Goal: Transaction & Acquisition: Purchase product/service

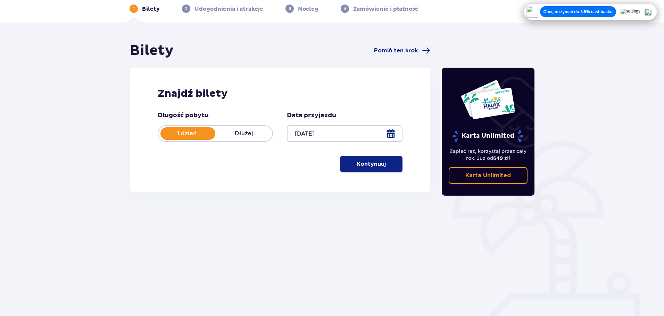
scroll to position [37, 0]
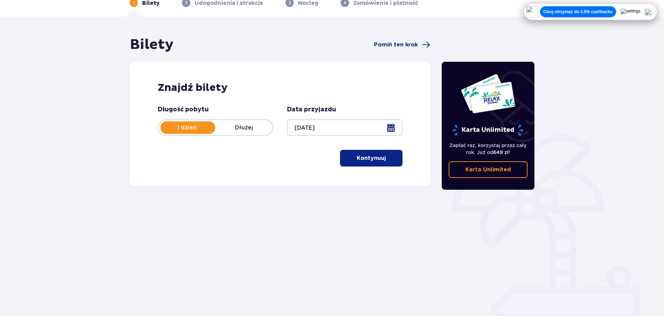
click at [378, 157] on p "Kontynuuj" at bounding box center [370, 158] width 29 height 8
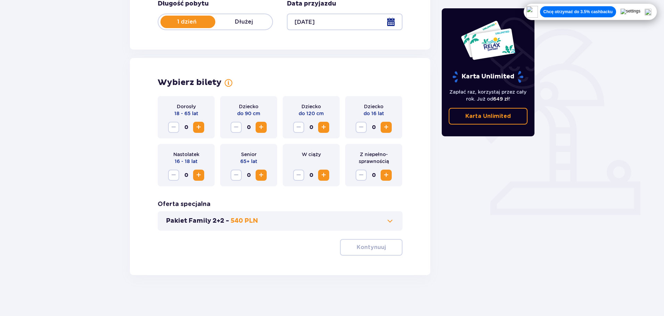
scroll to position [144, 0]
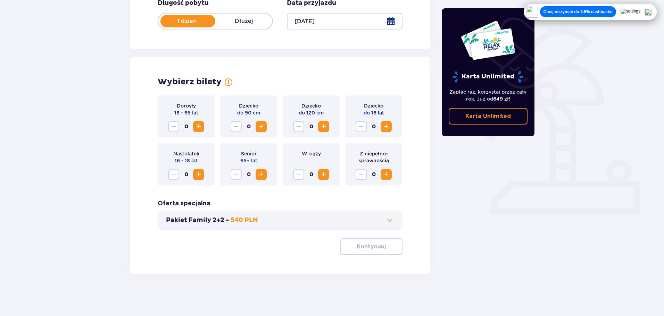
click at [201, 126] on span "Increase" at bounding box center [198, 127] width 8 height 8
click at [377, 221] on button "Pakiet Family 2+2 - 540 PLN" at bounding box center [280, 220] width 228 height 8
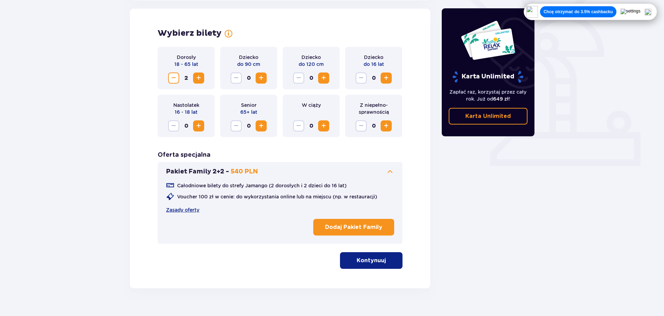
scroll to position [193, 0]
click at [357, 170] on button "Pakiet Family 2+2 - 540 PLN" at bounding box center [280, 171] width 228 height 8
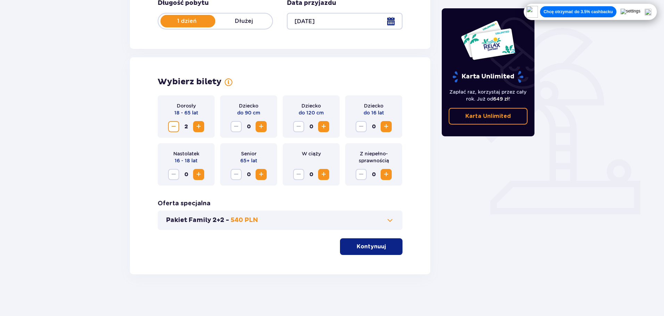
scroll to position [144, 0]
click at [338, 225] on div "Pakiet Family 2+2 - 540 PLN" at bounding box center [280, 220] width 245 height 19
click at [355, 216] on div "Pakiet Family 2+2 - 540 PLN" at bounding box center [280, 220] width 245 height 19
click at [340, 219] on button "Pakiet Family 2+2 - 540 PLN" at bounding box center [280, 220] width 228 height 8
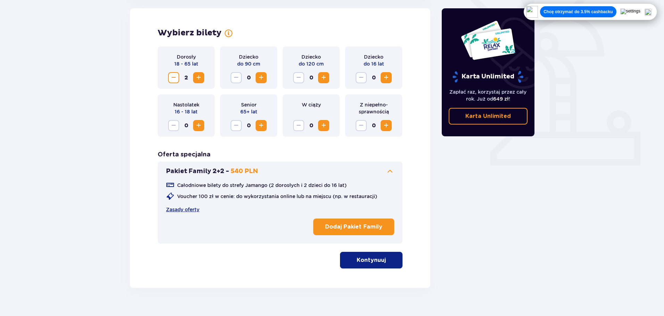
click at [351, 173] on button "Pakiet Family 2+2 - 540 PLN" at bounding box center [280, 171] width 228 height 8
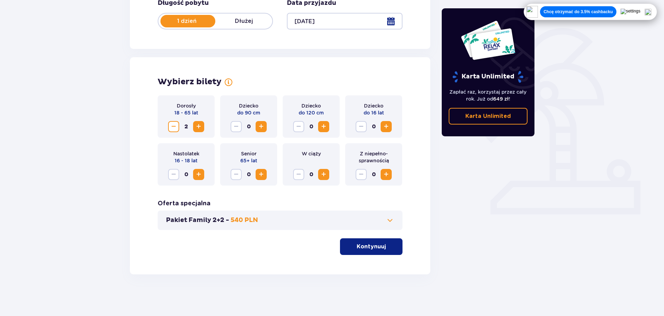
click at [367, 246] on p "Kontynuuj" at bounding box center [370, 247] width 29 height 8
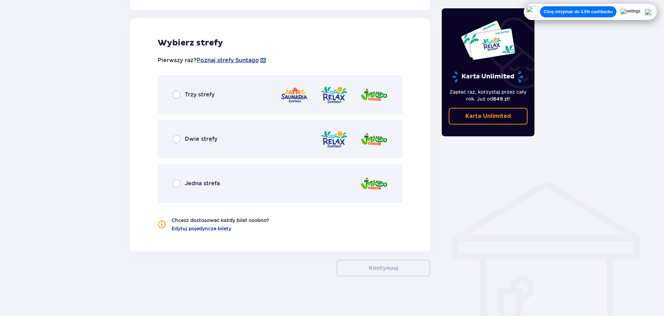
scroll to position [385, 0]
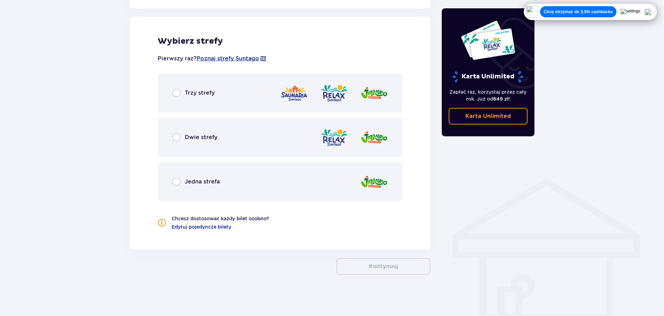
click at [193, 93] on p "Trzy strefy" at bounding box center [200, 93] width 30 height 8
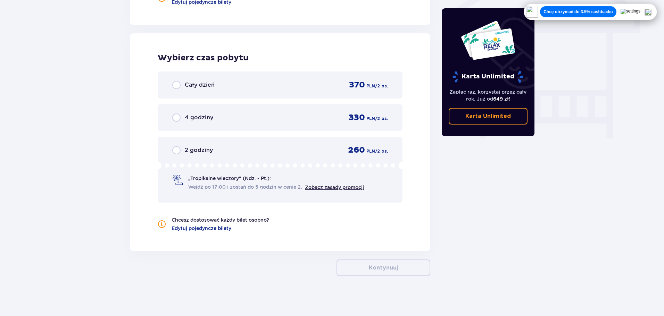
scroll to position [612, 0]
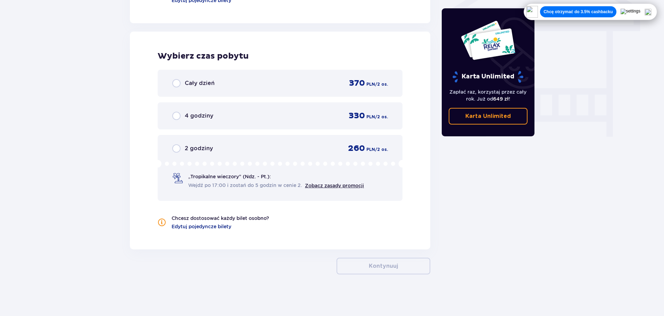
click at [207, 85] on p "Cały dzień" at bounding box center [200, 83] width 30 height 8
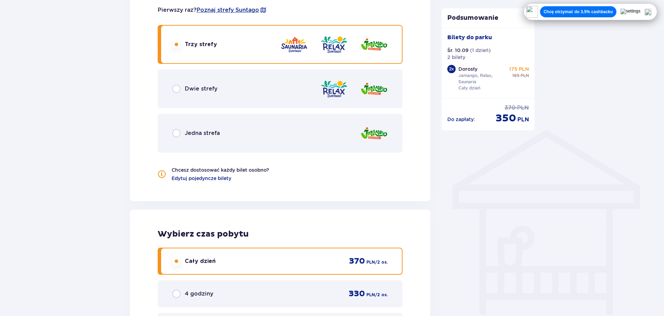
scroll to position [451, 0]
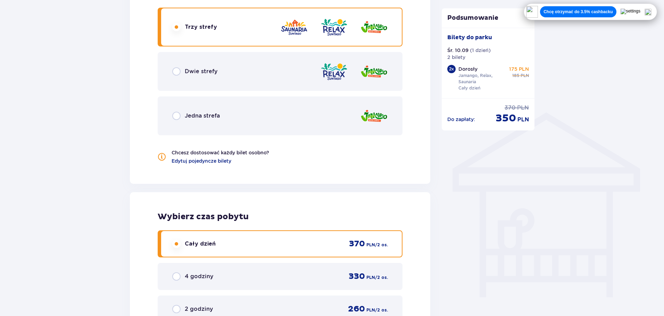
click at [220, 82] on div "Dwie strefy" at bounding box center [280, 71] width 245 height 39
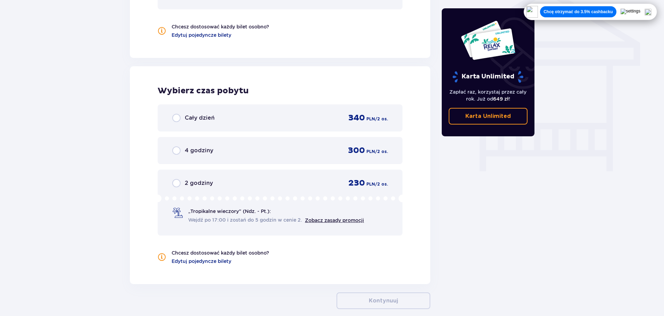
scroll to position [508, 0]
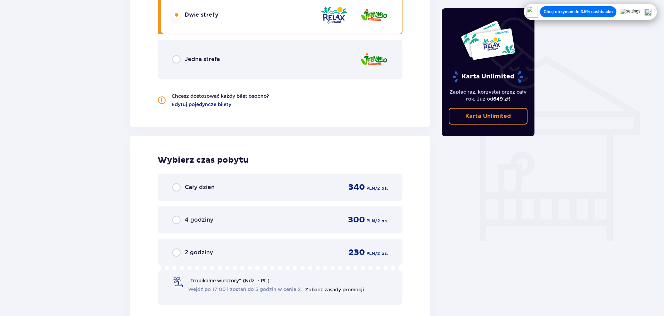
click at [261, 188] on div "Cały dzień 340 PLN / 2 os." at bounding box center [280, 187] width 216 height 10
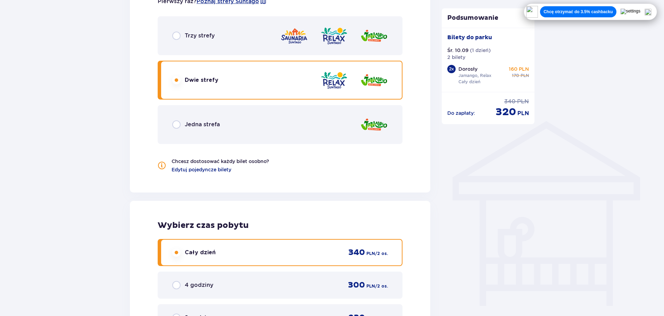
click at [205, 32] on p "Trzy strefy" at bounding box center [200, 36] width 30 height 8
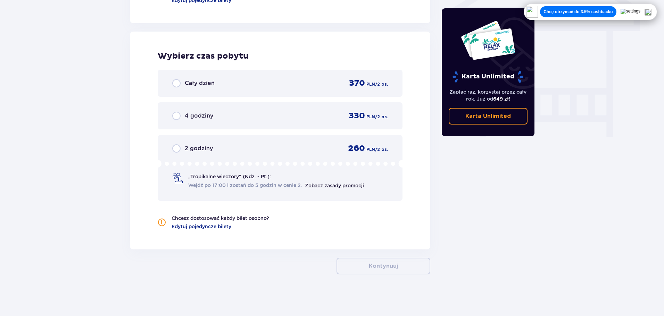
click at [218, 88] on div "Cały dzień 370 PLN / 2 os." at bounding box center [280, 83] width 216 height 10
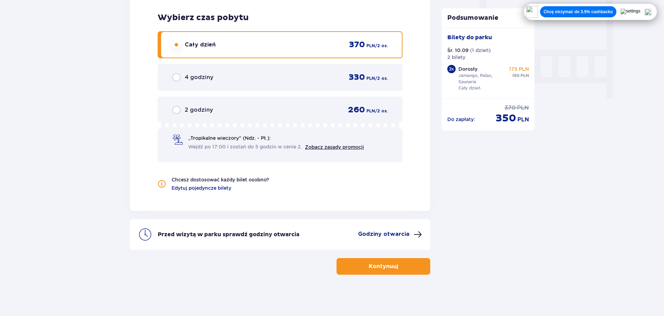
scroll to position [651, 0]
click at [371, 267] on p "Kontynuuj" at bounding box center [383, 266] width 29 height 8
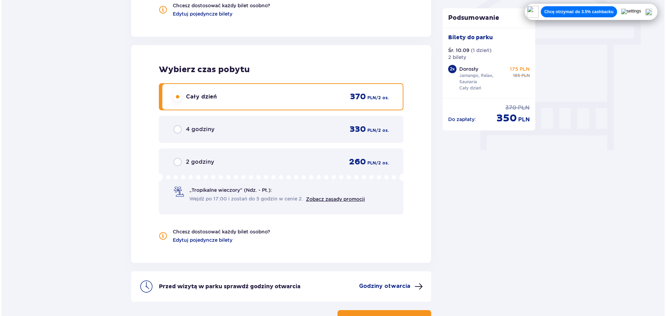
scroll to position [651, 0]
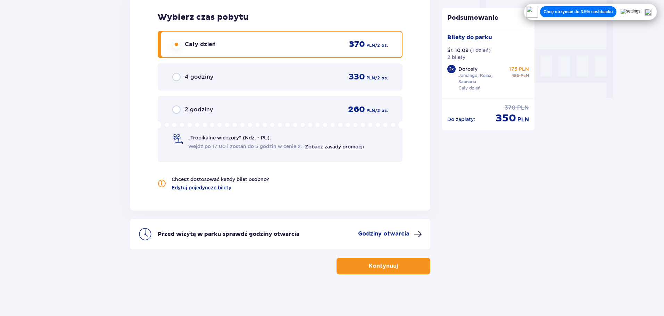
click at [398, 233] on p "Godziny otwarcia" at bounding box center [383, 234] width 51 height 8
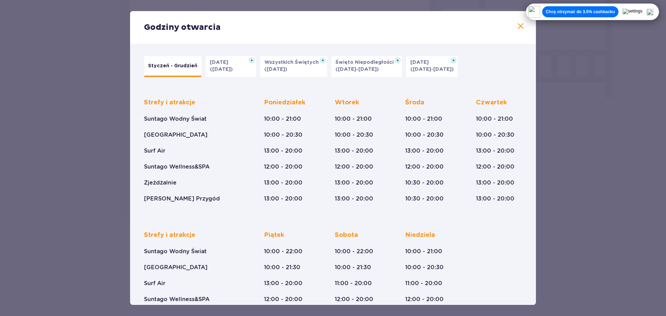
click at [213, 75] on button "Halloween (31.10.25)" at bounding box center [231, 66] width 50 height 21
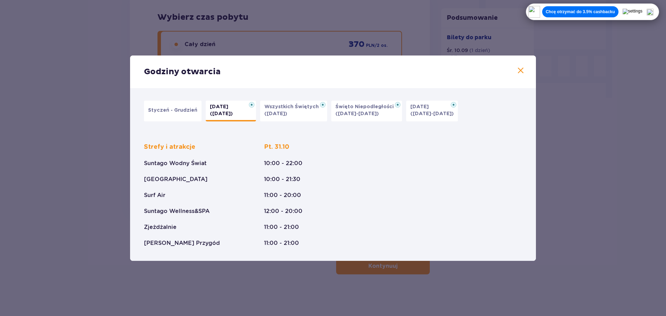
click at [176, 107] on p "Styczeń - Grudzień" at bounding box center [172, 110] width 49 height 7
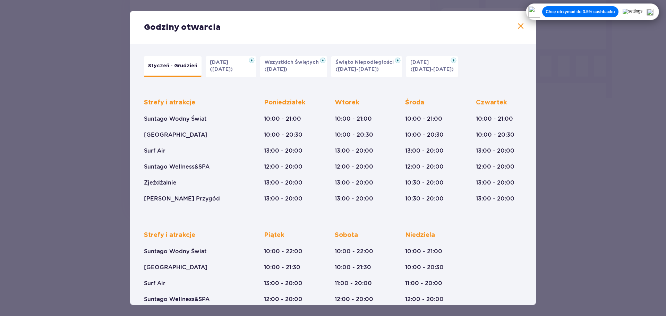
click at [520, 27] on span at bounding box center [521, 26] width 8 height 8
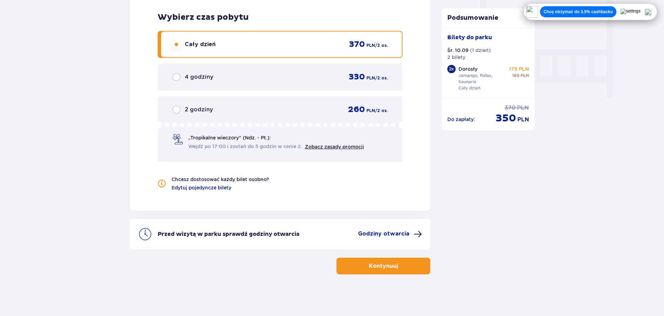
click at [378, 268] on p "Kontynuuj" at bounding box center [383, 266] width 29 height 8
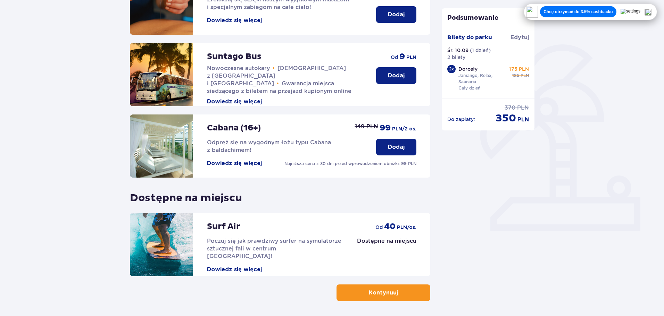
scroll to position [139, 0]
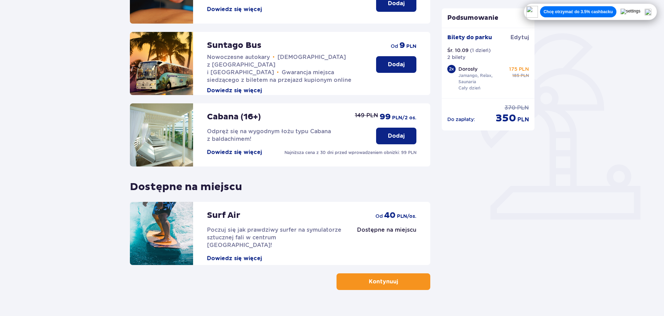
click at [392, 65] on p "Dodaj" at bounding box center [396, 65] width 17 height 8
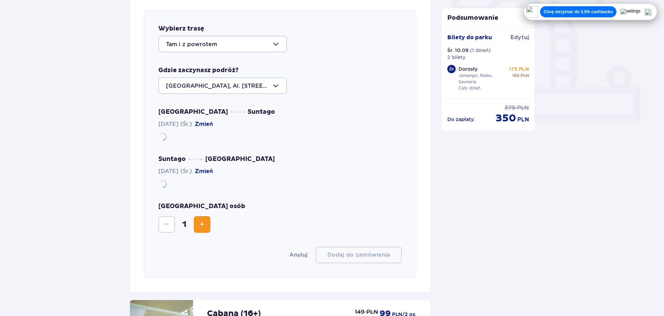
scroll to position [239, 0]
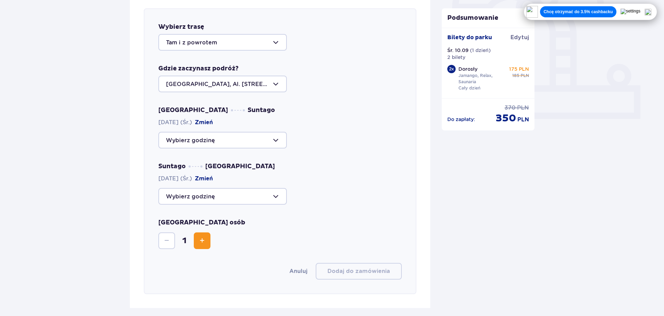
click at [229, 40] on div at bounding box center [222, 42] width 128 height 17
click at [216, 43] on div at bounding box center [222, 42] width 128 height 17
click at [202, 84] on div at bounding box center [222, 84] width 128 height 17
click at [229, 83] on div at bounding box center [222, 84] width 128 height 17
click at [208, 140] on div at bounding box center [222, 140] width 128 height 17
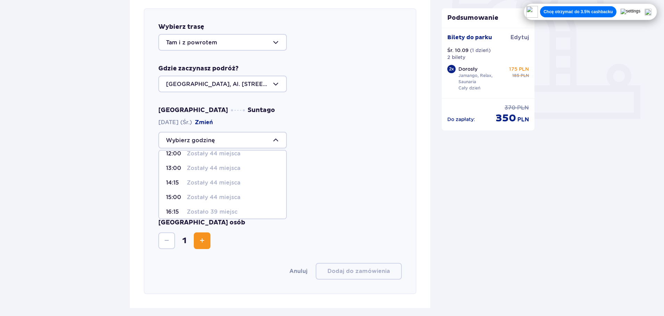
scroll to position [70, 0]
click at [355, 177] on div "Suntago Warszawa 10.09.2025 (Śr.) Zmień" at bounding box center [279, 183] width 243 height 42
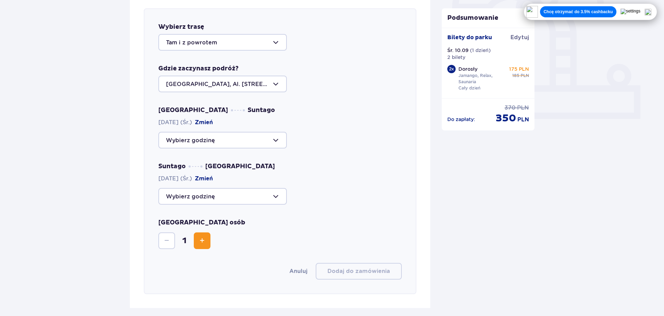
click at [243, 201] on div at bounding box center [222, 196] width 128 height 17
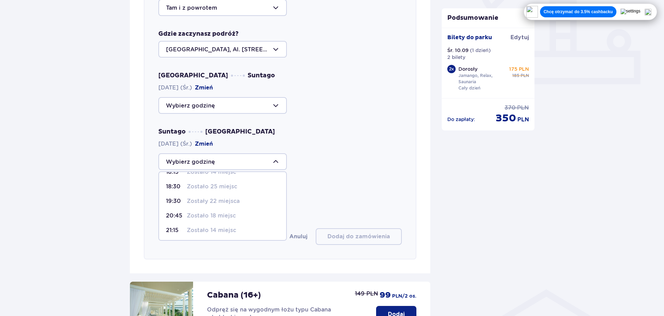
scroll to position [41, 0]
click at [226, 230] on p "Zostało 14 miejsc" at bounding box center [211, 230] width 49 height 8
type input "21:15"
click at [194, 116] on div "Warszawa Suntago 10.09.2025 (Śr.) Zmień Suntago Warszawa 10.09.2025 (Śr.) Zmień…" at bounding box center [279, 120] width 243 height 99
click at [202, 105] on div at bounding box center [222, 105] width 128 height 17
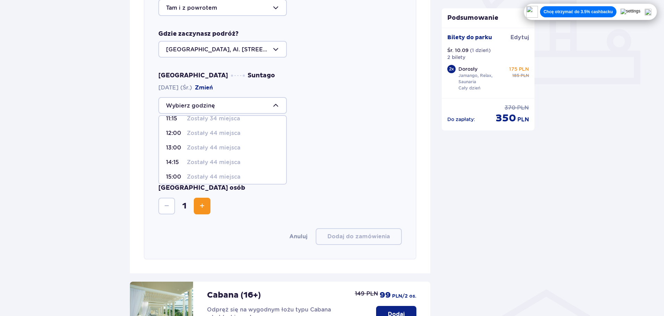
scroll to position [35, 0]
click at [194, 149] on p "Zostały 44 miejsca" at bounding box center [213, 150] width 53 height 8
type input "12:00"
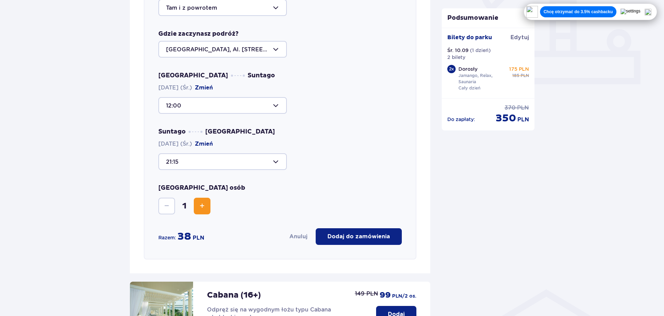
click at [246, 168] on div at bounding box center [222, 161] width 128 height 17
click at [172, 215] on p "20:45" at bounding box center [175, 215] width 18 height 8
click at [191, 165] on div at bounding box center [222, 161] width 128 height 17
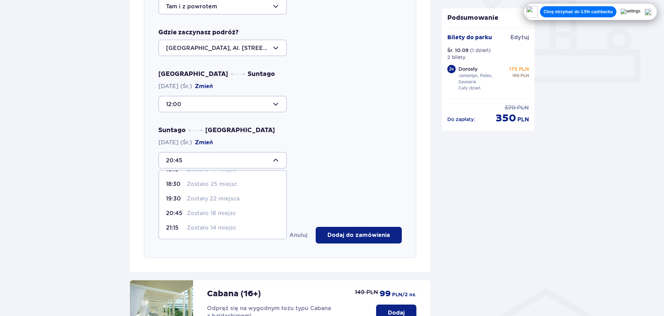
scroll to position [274, 0]
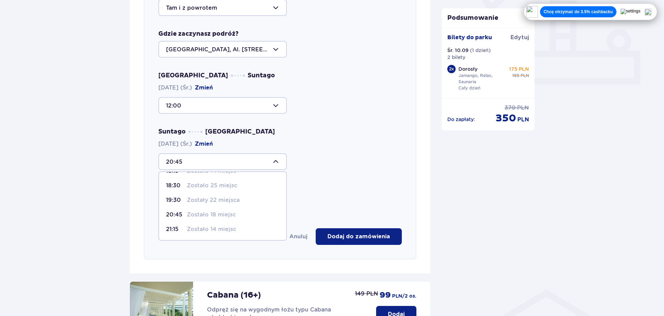
click at [173, 227] on p "21:15" at bounding box center [175, 230] width 18 height 8
type input "21:15"
click at [210, 86] on button "Zmień" at bounding box center [204, 88] width 18 height 8
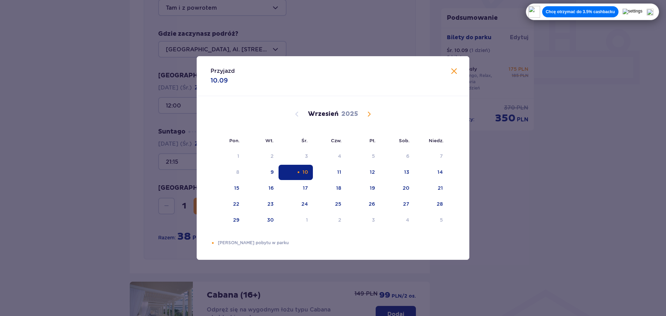
click at [200, 102] on div "Sierpień 2025 28 29 30 31 1 2 3 4 5 6 7 8 9 10 11 12 13 14 15 16 17 18 19 20 21…" at bounding box center [333, 228] width 273 height 265
click at [176, 115] on div "Przyjazd 10.09 Pon. Wt. Śr. Czw. Pt. Sob. Niedz. Sierpień 2025 28 29 30 31 1 2 …" at bounding box center [333, 158] width 666 height 316
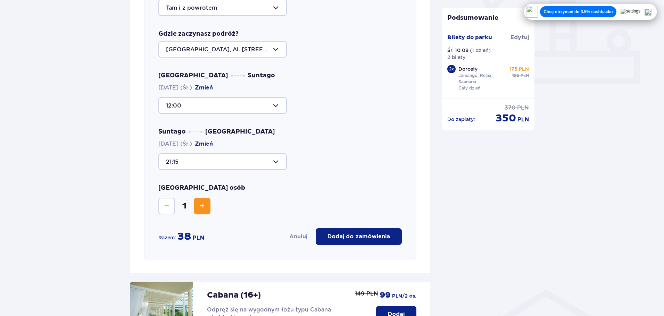
click at [180, 105] on div at bounding box center [222, 105] width 128 height 17
click at [187, 132] on p "Zostały 44 miejsca" at bounding box center [213, 130] width 53 height 8
drag, startPoint x: 186, startPoint y: 111, endPoint x: 187, endPoint y: 108, distance: 3.5
click at [185, 111] on div at bounding box center [222, 105] width 128 height 17
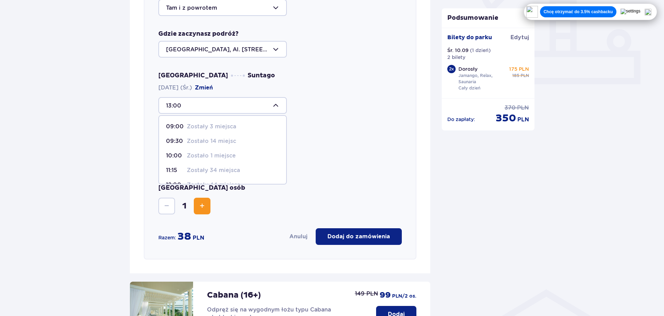
scroll to position [35, 0]
click at [188, 150] on p "Zostały 44 miejsca" at bounding box center [213, 150] width 53 height 8
type input "12:00"
click at [197, 209] on button "Increase" at bounding box center [202, 206] width 17 height 17
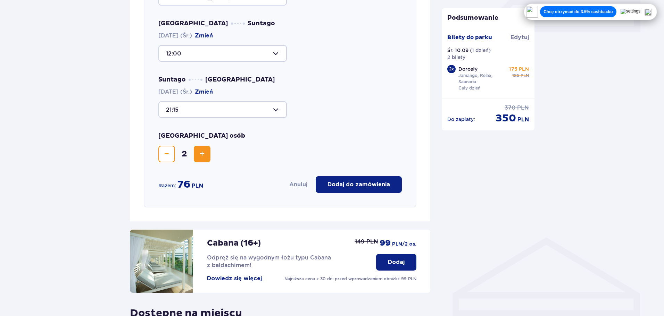
scroll to position [309, 0]
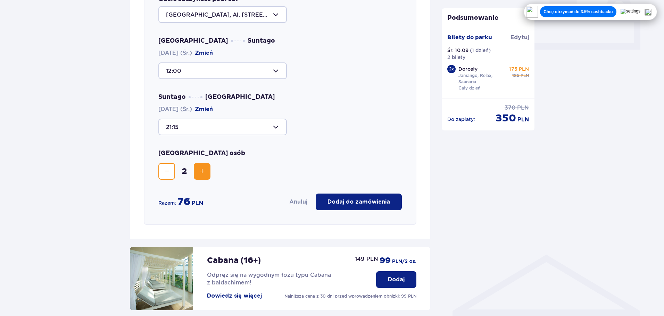
click at [342, 205] on p "Dodaj do zamówienia" at bounding box center [358, 202] width 62 height 8
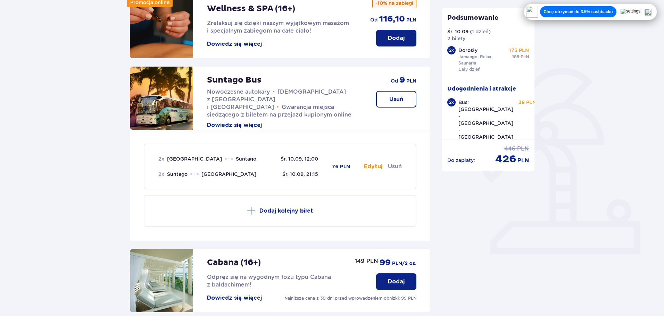
scroll to position [243, 0]
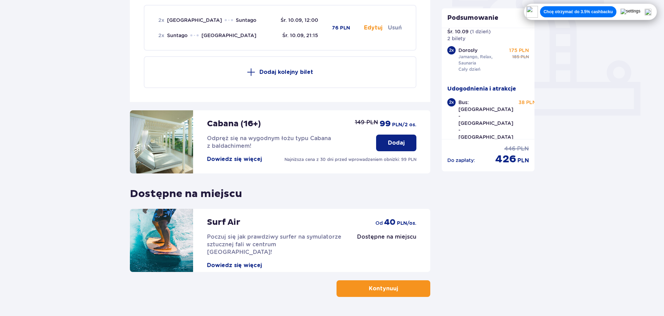
click at [383, 289] on p "Kontynuuj" at bounding box center [383, 289] width 29 height 8
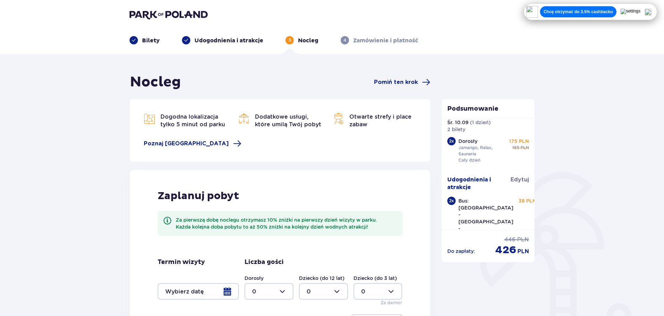
click at [225, 39] on p "Udogodnienia i atrakcje" at bounding box center [228, 41] width 69 height 8
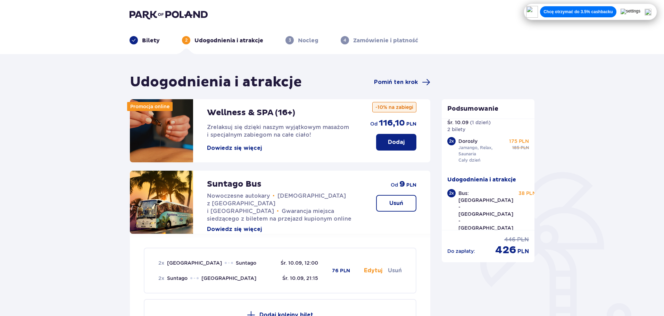
click at [146, 37] on p "Bilety" at bounding box center [151, 41] width 18 height 8
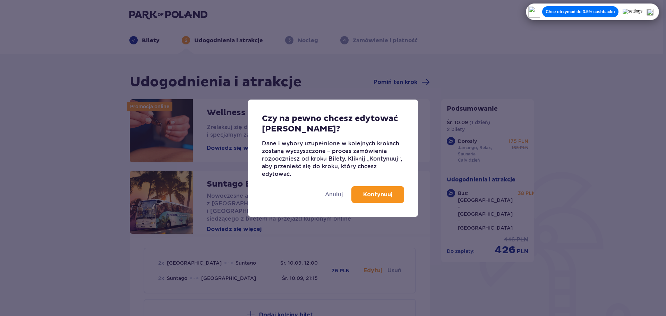
click at [373, 196] on p "Kontynuuj" at bounding box center [377, 195] width 29 height 8
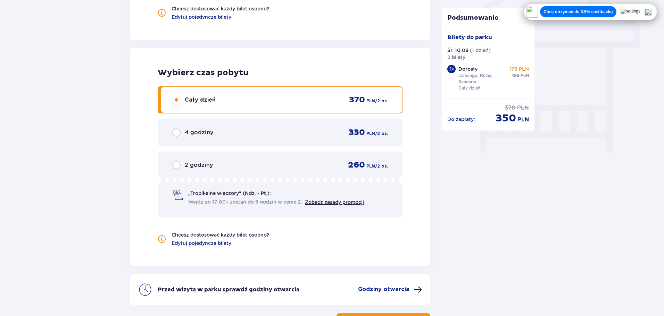
scroll to position [651, 0]
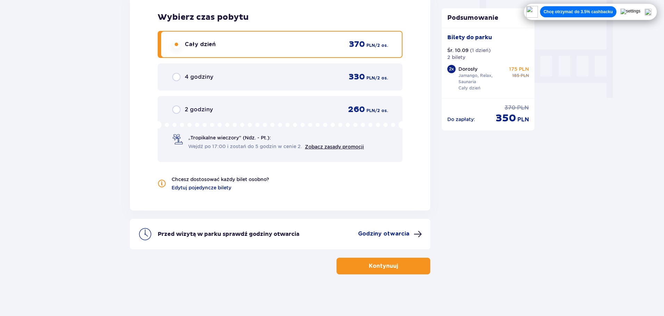
click at [363, 265] on button "Kontynuuj" at bounding box center [383, 266] width 94 height 17
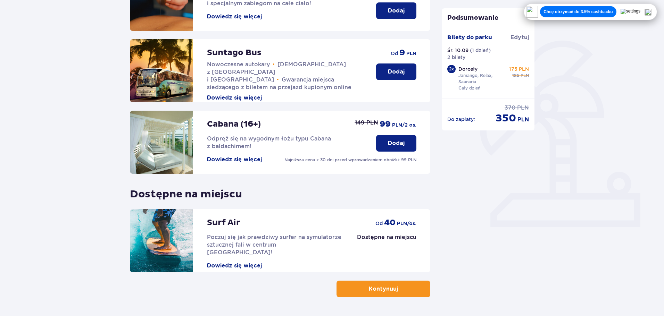
scroll to position [139, 0]
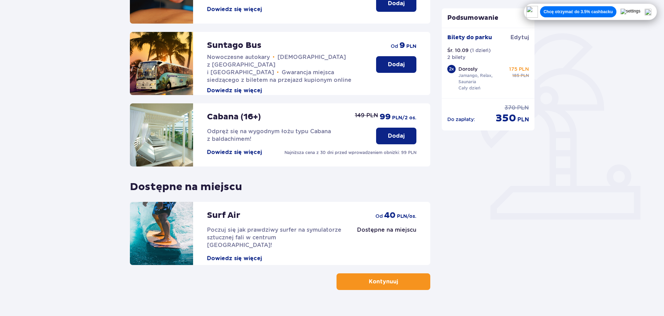
click at [409, 68] on button "Dodaj" at bounding box center [396, 64] width 40 height 17
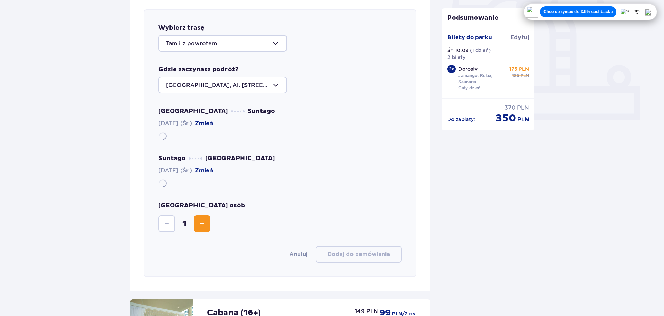
scroll to position [239, 0]
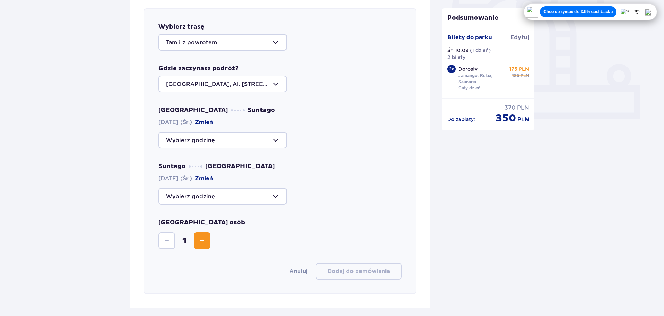
click at [208, 47] on div at bounding box center [222, 42] width 128 height 17
click at [221, 41] on div at bounding box center [222, 42] width 128 height 17
drag, startPoint x: 199, startPoint y: 141, endPoint x: 178, endPoint y: 231, distance: 92.3
click at [199, 143] on div at bounding box center [222, 140] width 128 height 17
drag, startPoint x: 321, startPoint y: 225, endPoint x: 243, endPoint y: 218, distance: 78.8
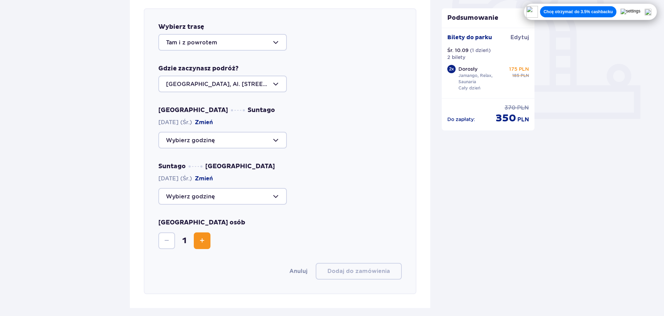
click at [321, 226] on div "Liczba osób 1" at bounding box center [279, 234] width 243 height 31
drag, startPoint x: 213, startPoint y: 189, endPoint x: 209, endPoint y: 188, distance: 4.5
click at [213, 189] on div at bounding box center [222, 196] width 128 height 17
click at [204, 199] on div at bounding box center [222, 196] width 128 height 17
click at [207, 203] on div at bounding box center [222, 196] width 128 height 17
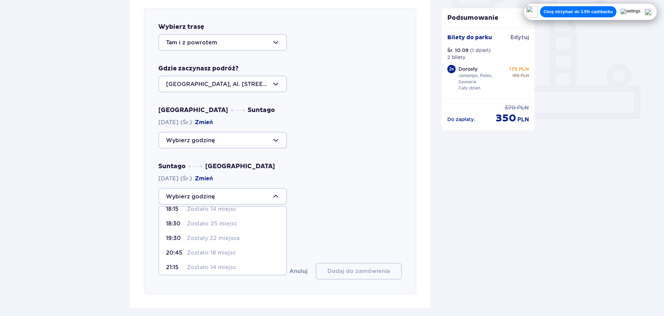
scroll to position [41, 0]
click at [173, 268] on p "21:15" at bounding box center [175, 264] width 18 height 8
type input "21:15"
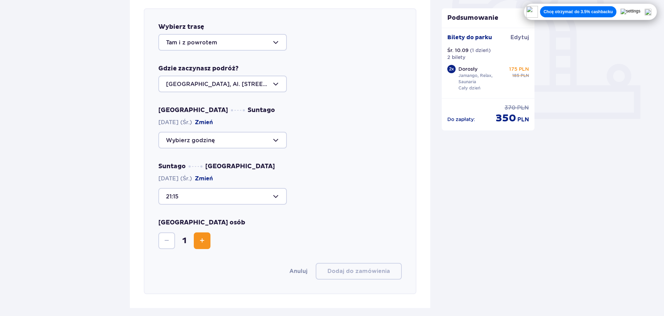
click at [220, 144] on div at bounding box center [222, 140] width 128 height 17
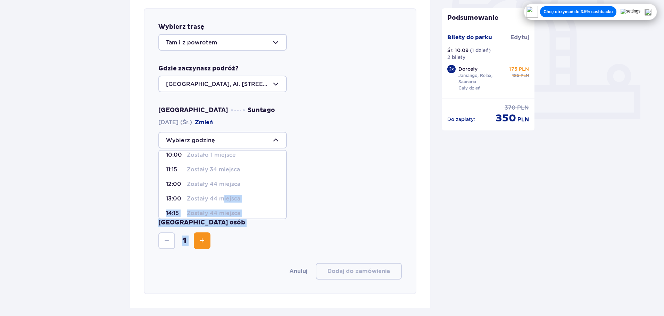
drag, startPoint x: 224, startPoint y: 199, endPoint x: 225, endPoint y: 222, distance: 23.6
click at [225, 222] on div "Wybierz trasę Tam i z powrotem Gdzie zaczynasz podróż? Warszawa, Al. Jerozolims…" at bounding box center [280, 151] width 272 height 286
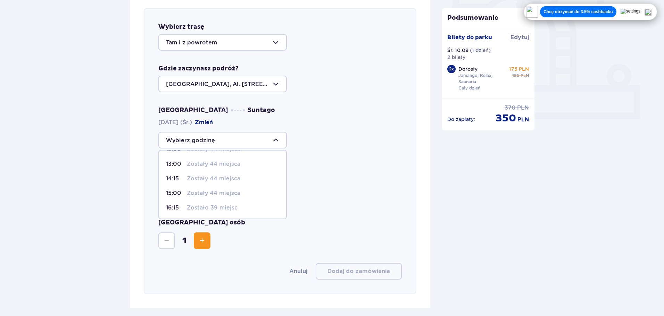
click at [209, 169] on span "13:00 Zostały 44 miejsca" at bounding box center [222, 164] width 127 height 15
type input "13:00"
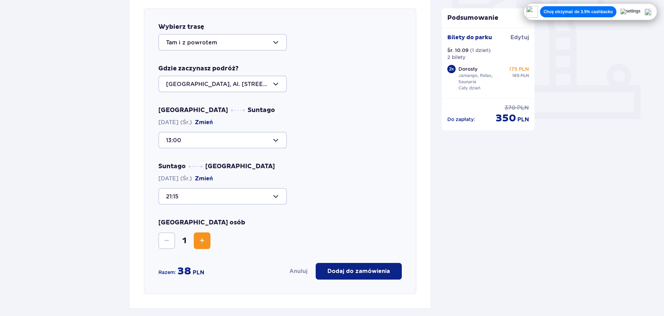
click at [207, 234] on button "Increase" at bounding box center [202, 241] width 17 height 17
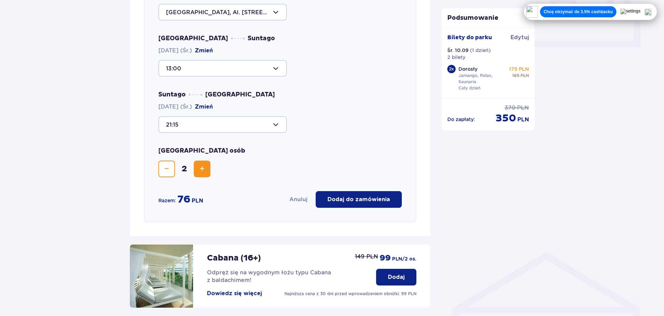
scroll to position [312, 0]
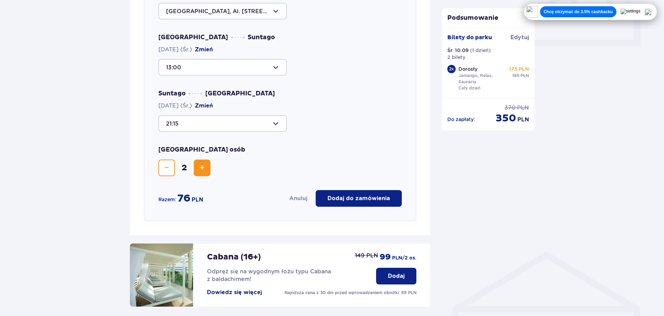
click at [351, 203] on button "Dodaj do zamówienia" at bounding box center [358, 198] width 86 height 17
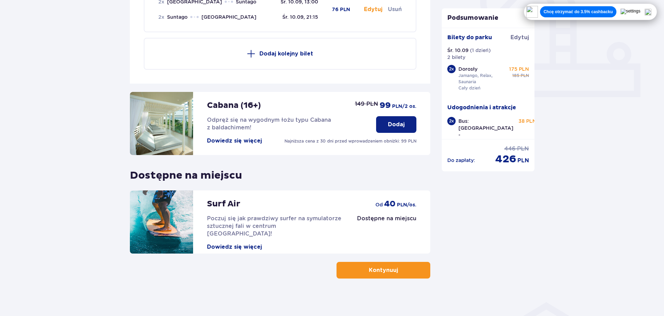
scroll to position [266, 0]
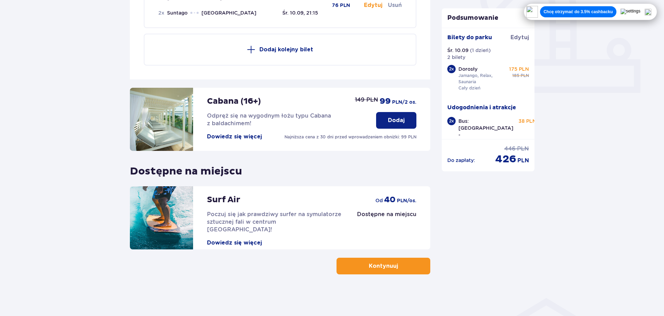
click at [343, 266] on button "Kontynuuj" at bounding box center [383, 266] width 94 height 17
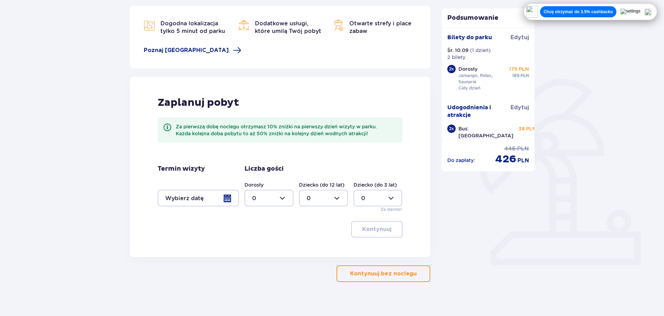
scroll to position [101, 0]
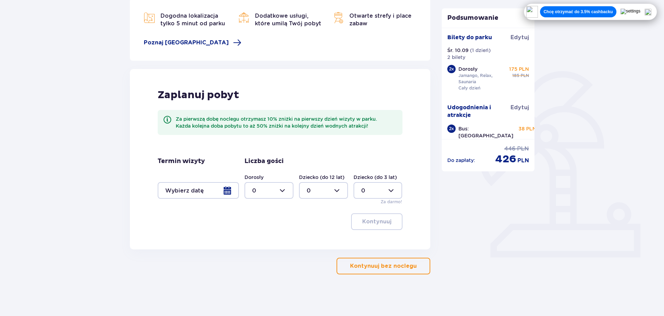
click at [376, 264] on p "Kontynuuj bez noclegu" at bounding box center [383, 266] width 67 height 8
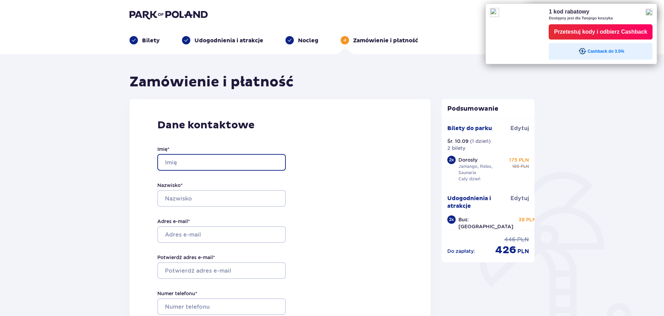
click at [202, 168] on input "Imię *" at bounding box center [221, 162] width 128 height 17
type input "Roksana"
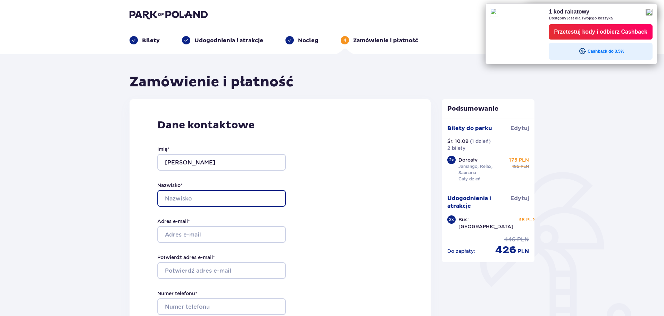
type input "Mirek"
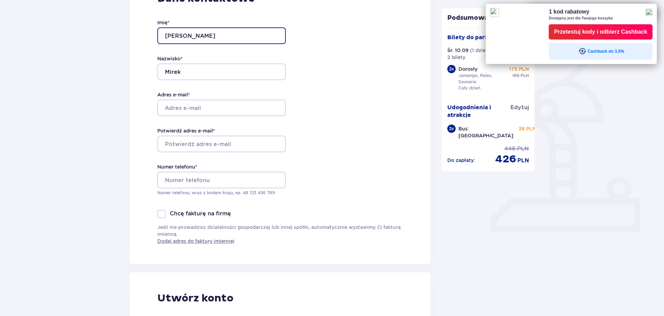
scroll to position [139, 0]
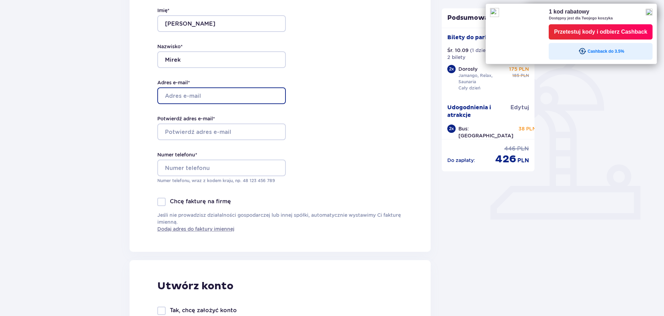
click at [190, 97] on input "Adres e-mail *" at bounding box center [221, 95] width 128 height 17
type input "[EMAIL_ADDRESS][DOMAIN_NAME]"
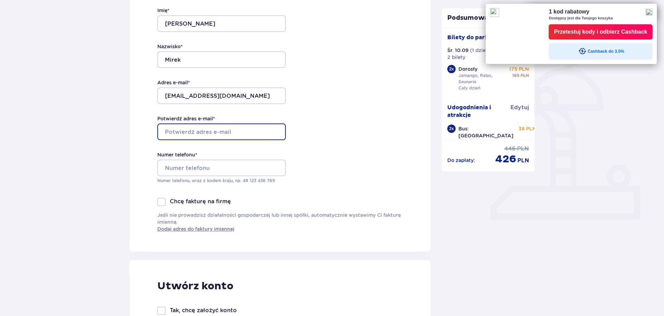
click at [191, 132] on input "Potwierdź adres e-mail *" at bounding box center [221, 132] width 128 height 17
type input "[EMAIL_ADDRESS][DOMAIN_NAME]"
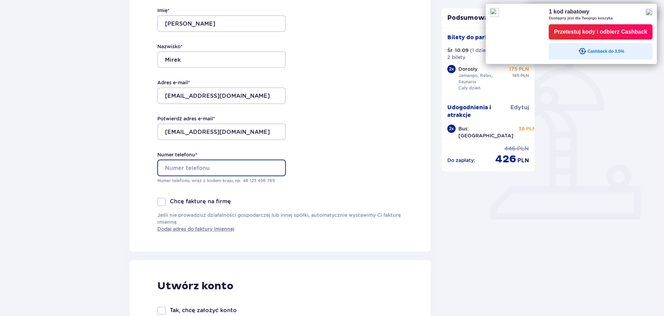
click at [216, 164] on input "Numer telefonu *" at bounding box center [221, 168] width 128 height 17
type input "531406264"
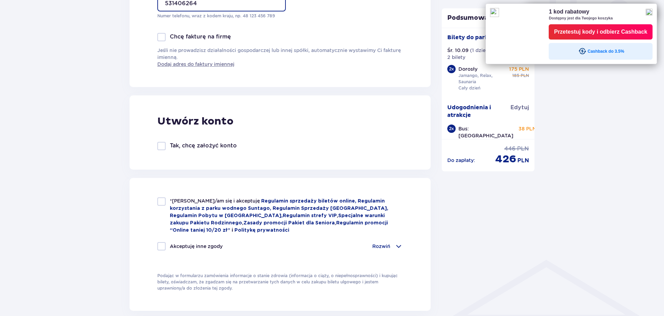
scroll to position [312, 0]
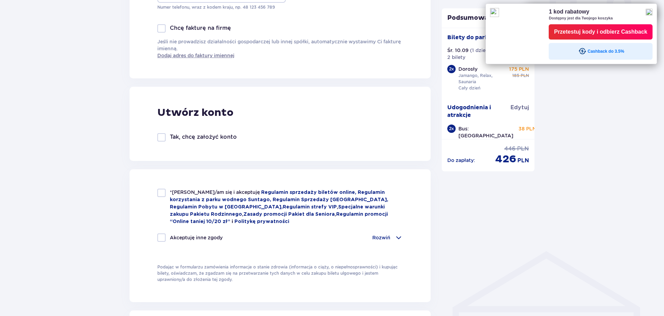
click at [186, 193] on span "*Zapoznałem/am się i akceptuję" at bounding box center [215, 193] width 91 height 6
checkbox input "true"
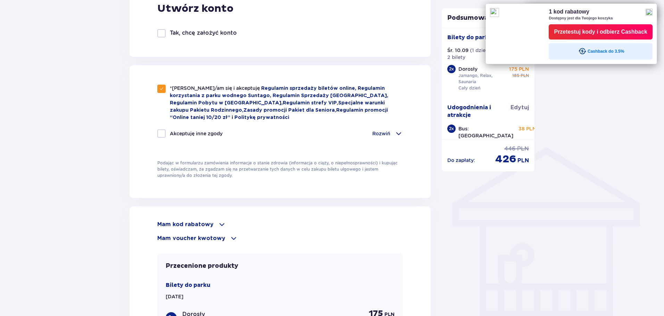
scroll to position [555, 0]
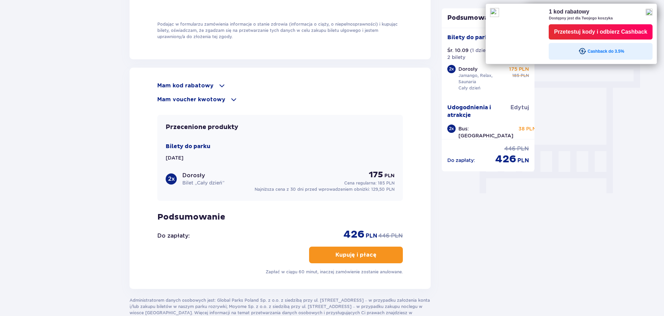
click at [218, 82] on span at bounding box center [222, 86] width 8 height 8
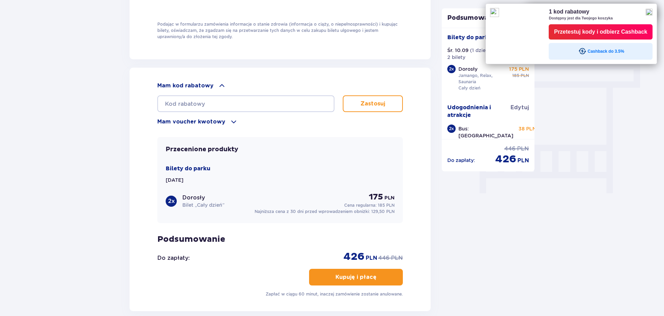
click at [210, 84] on p "Mam kod rabatowy" at bounding box center [185, 86] width 56 height 8
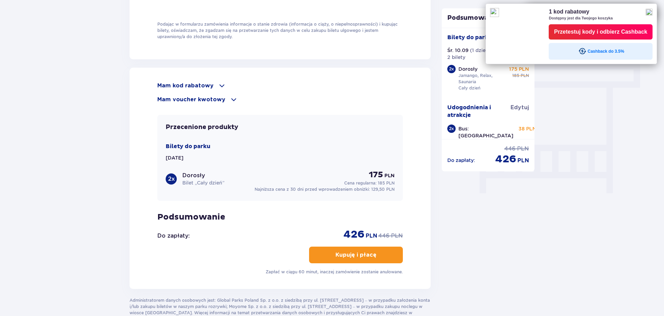
click at [223, 96] on div "Mam voucher kwotowy" at bounding box center [279, 99] width 245 height 8
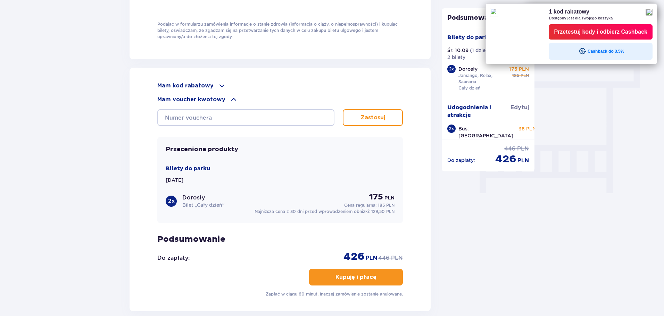
click at [214, 85] on div "Mam kod rabatowy" at bounding box center [279, 86] width 245 height 8
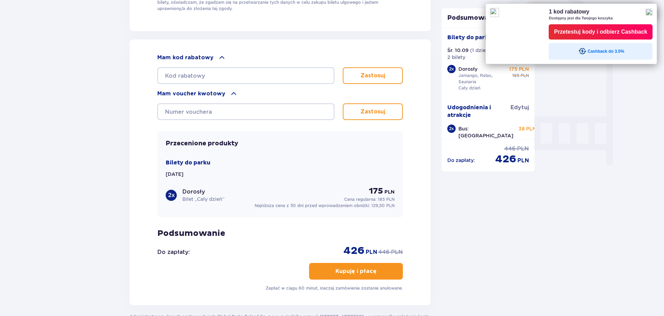
scroll to position [578, 0]
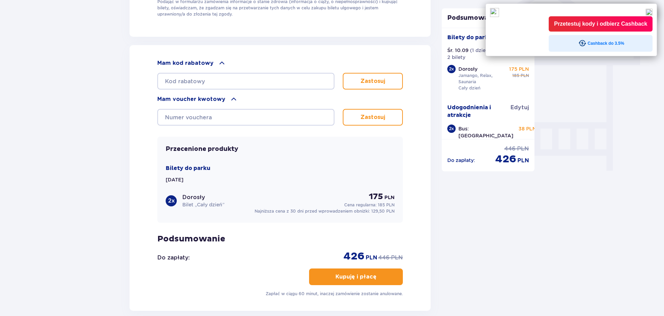
click at [601, 25] on div "Przetestuj kody i odbierz Cashback" at bounding box center [600, 23] width 104 height 15
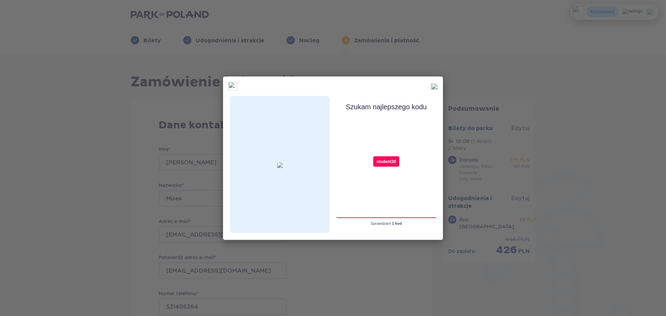
type input "student30"
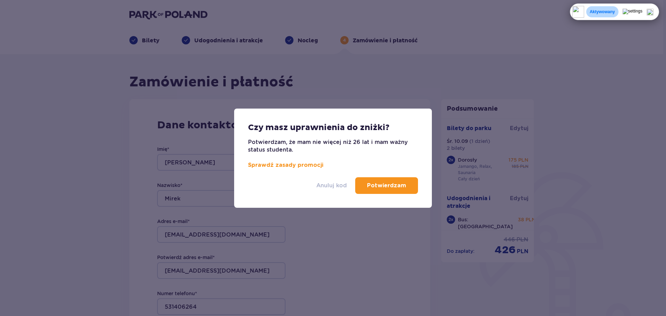
click at [332, 184] on p "Anuluj kod" at bounding box center [332, 186] width 31 height 8
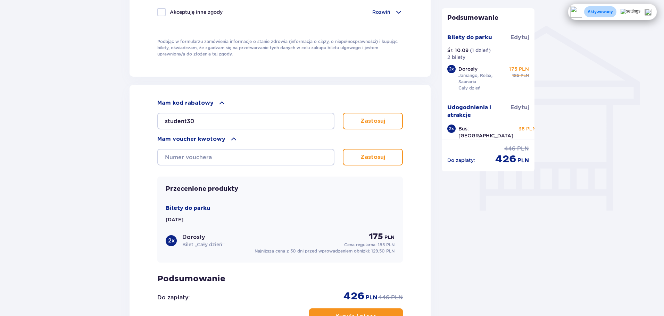
scroll to position [555, 0]
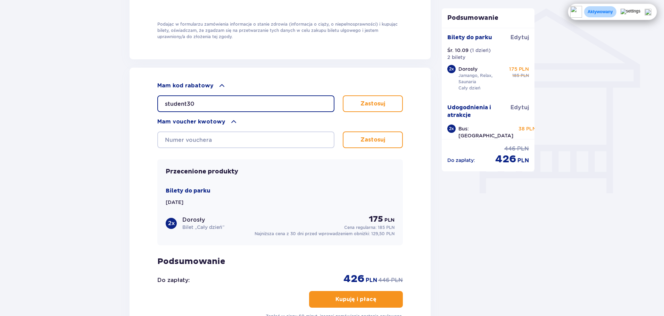
drag, startPoint x: 238, startPoint y: 100, endPoint x: 155, endPoint y: 103, distance: 83.4
click at [141, 104] on div "Mam kod rabatowy student30 Zastosuj Mam voucher kwotowy Zastosuj Przecenione pr…" at bounding box center [279, 201] width 301 height 266
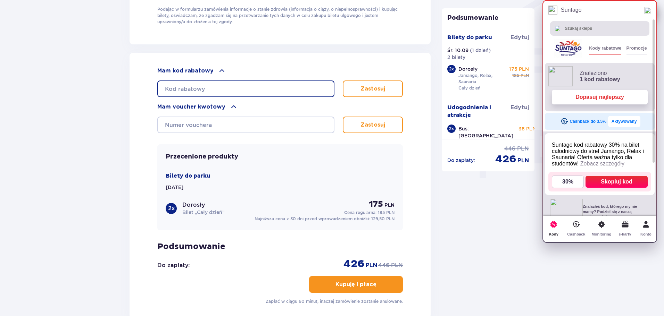
scroll to position [543, 0]
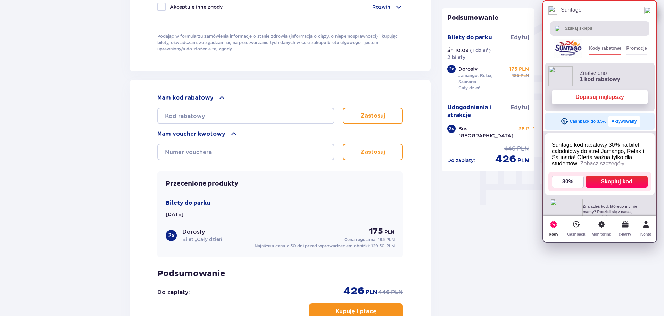
click at [647, 50] on div "Promocje" at bounding box center [636, 49] width 20 height 14
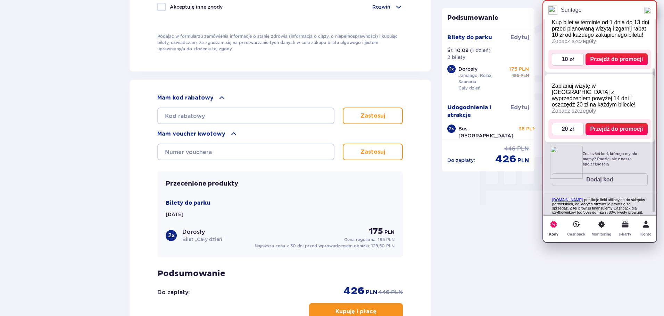
scroll to position [69, 0]
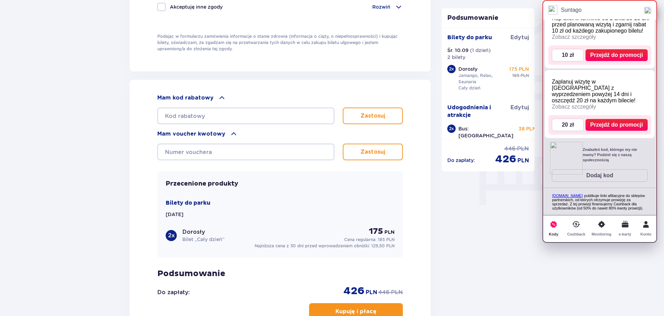
drag, startPoint x: 650, startPoint y: 12, endPoint x: 639, endPoint y: 16, distance: 12.0
click at [650, 12] on img at bounding box center [647, 10] width 7 height 7
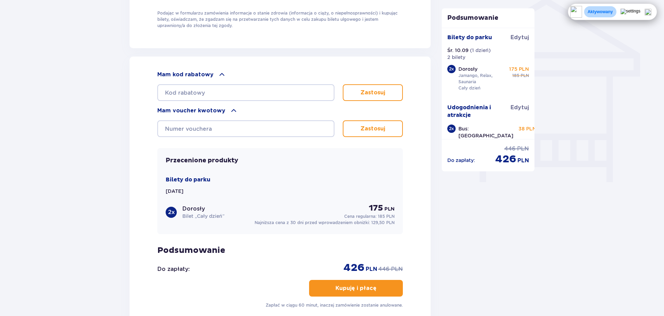
scroll to position [613, 0]
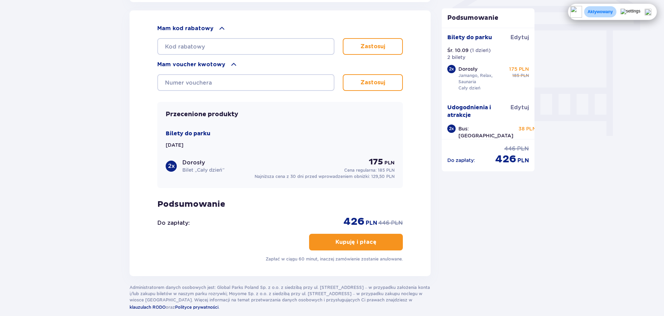
click at [369, 238] on p "Kupuję i płacę" at bounding box center [355, 242] width 41 height 8
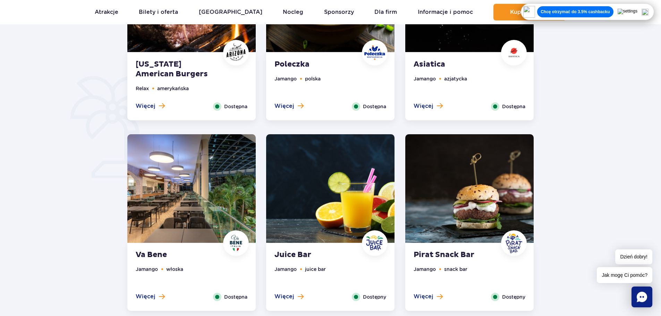
scroll to position [486, 0]
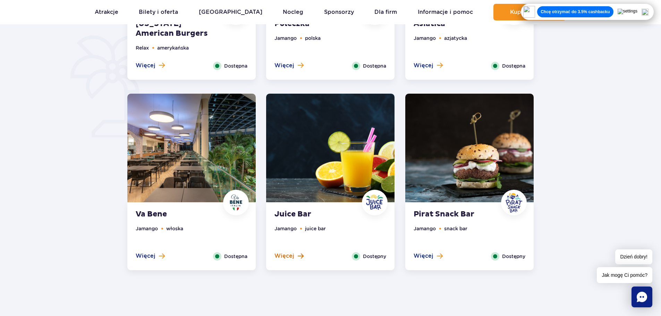
click at [281, 256] on span "Więcej" at bounding box center [285, 256] width 20 height 8
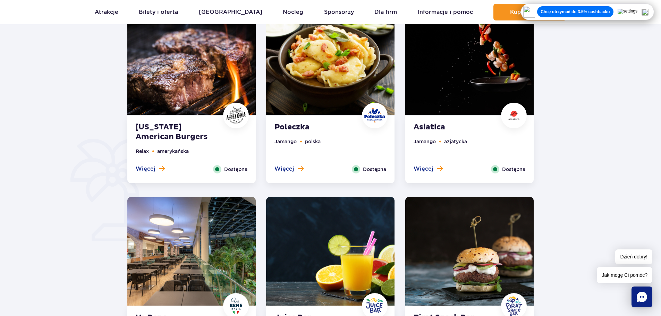
scroll to position [626, 0]
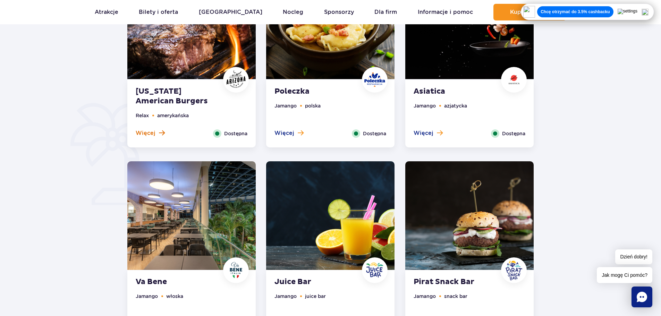
click at [146, 134] on span "Więcej" at bounding box center [146, 133] width 20 height 8
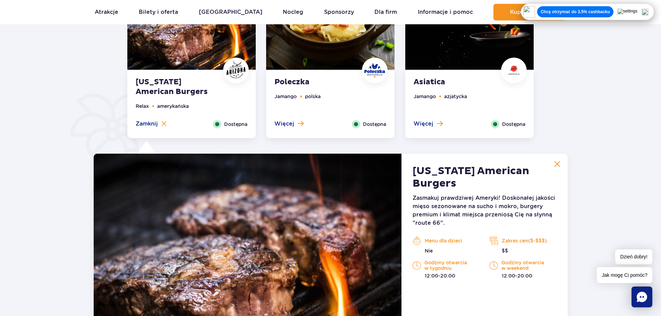
scroll to position [401, 0]
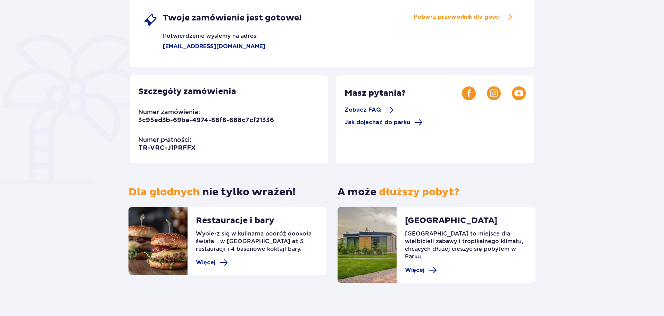
scroll to position [133, 0]
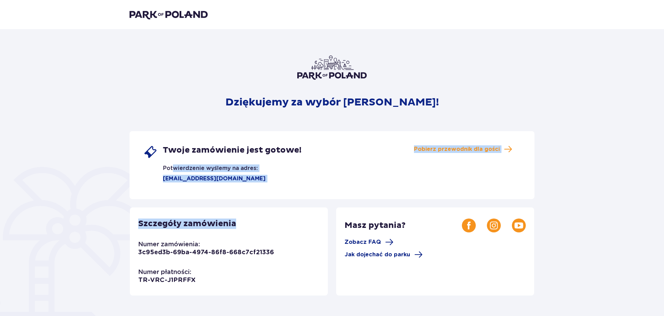
drag, startPoint x: 174, startPoint y: 163, endPoint x: 253, endPoint y: 205, distance: 89.3
click at [253, 205] on div "Dziękujemy za wybór Suntago! Twoje zamówienie jest gotowe! Potwierdzenie wyślem…" at bounding box center [331, 236] width 405 height 360
click at [259, 223] on div "Szczegóły zamówienia Numer zamówienia: 3c95ed3b-69ba-4974-86f8-668c7cf21336 Num…" at bounding box center [229, 252] width 198 height 88
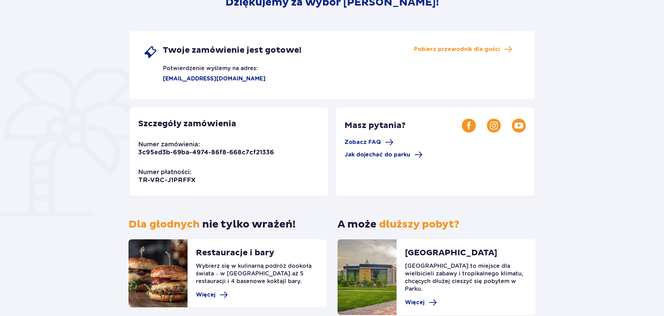
scroll to position [104, 0]
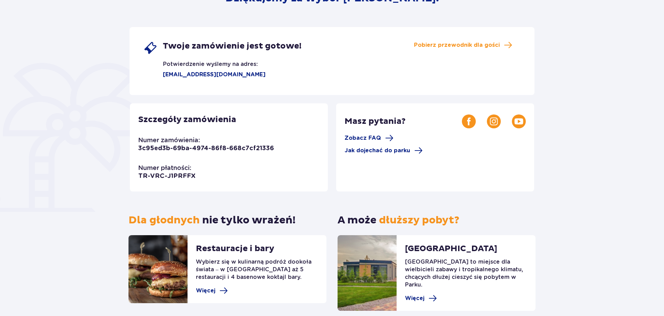
click at [434, 252] on p "[GEOGRAPHIC_DATA]" at bounding box center [451, 251] width 92 height 15
click at [421, 295] on span "Więcej" at bounding box center [414, 299] width 19 height 8
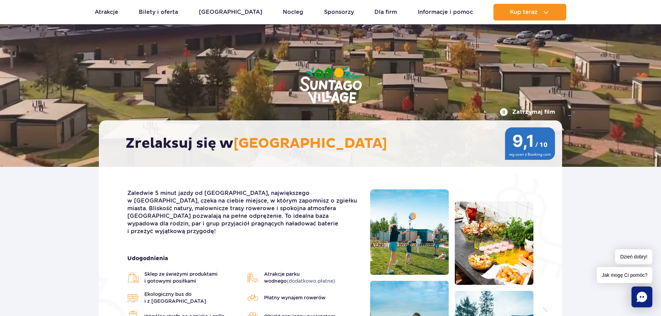
scroll to position [35, 0]
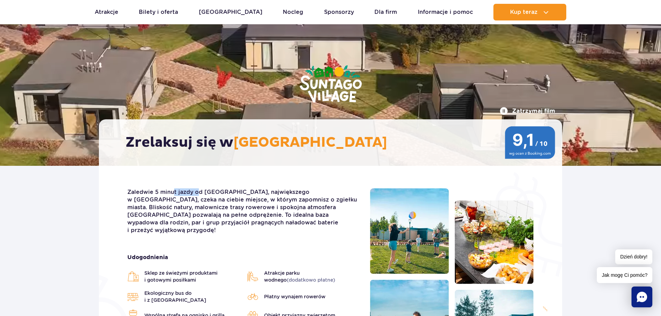
drag, startPoint x: 187, startPoint y: 194, endPoint x: 208, endPoint y: 190, distance: 21.1
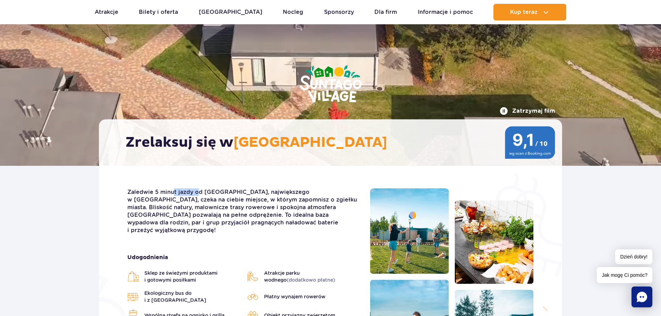
click at [203, 192] on p "Zaledwie 5 minut jazdy od [GEOGRAPHIC_DATA], największego w [GEOGRAPHIC_DATA], …" at bounding box center [243, 211] width 232 height 46
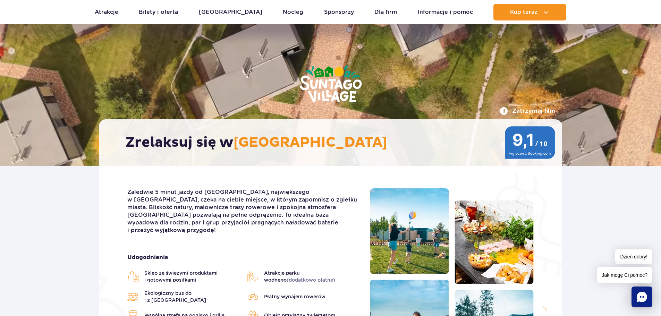
click at [211, 189] on p "Zaledwie 5 minut jazdy od [GEOGRAPHIC_DATA], największego w [GEOGRAPHIC_DATA], …" at bounding box center [243, 211] width 232 height 46
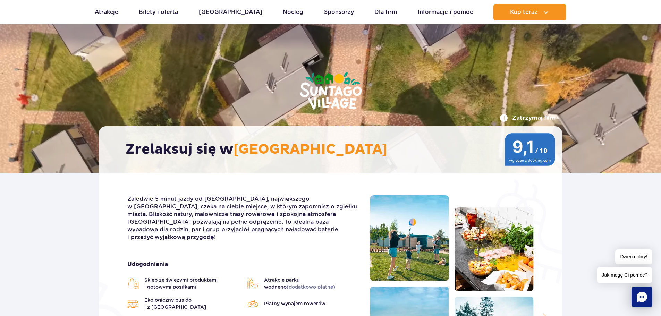
scroll to position [0, 0]
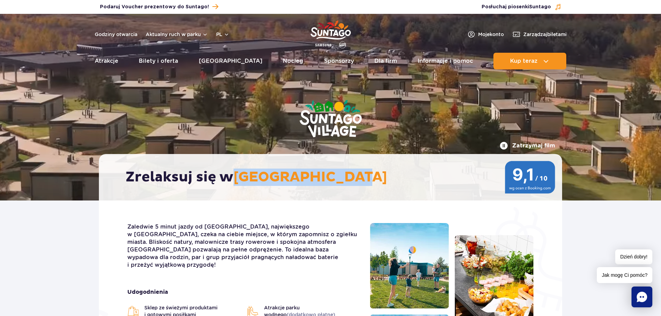
drag, startPoint x: 363, startPoint y: 174, endPoint x: 238, endPoint y: 177, distance: 124.6
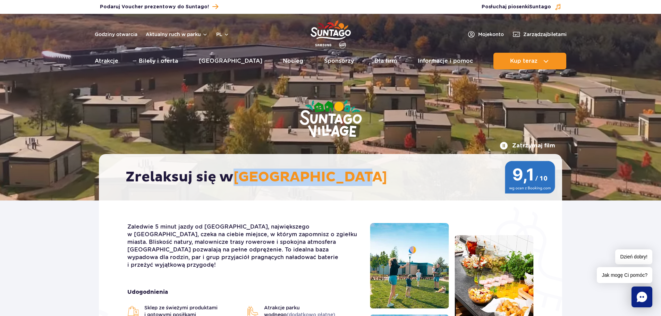
click at [238, 177] on h2 "Zrelaksuj się w Suntago Village" at bounding box center [334, 177] width 417 height 17
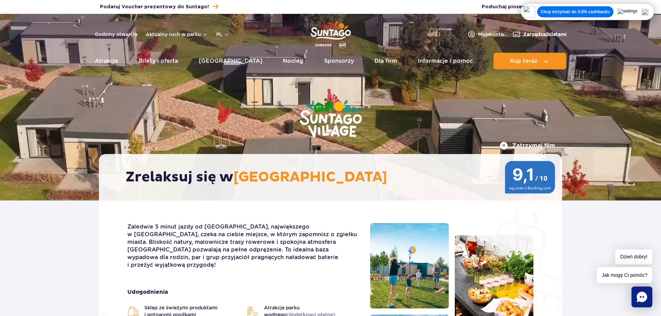
click at [555, 35] on span "Zarządzaj biletami" at bounding box center [544, 34] width 43 height 7
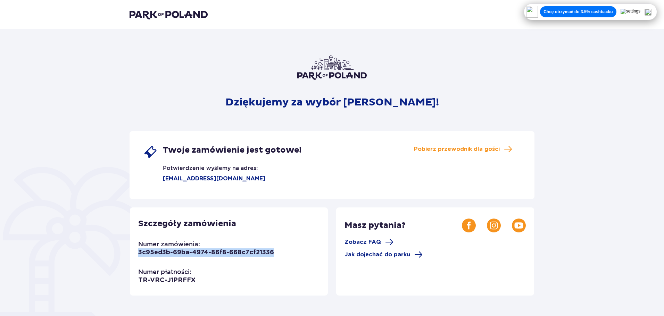
drag, startPoint x: 281, startPoint y: 248, endPoint x: 138, endPoint y: 259, distance: 143.1
click at [138, 259] on div "Szczegóły zamówienia Numer zamówienia: 3c95ed3b-69ba-4974-86f8-668c7cf21336 Num…" at bounding box center [229, 252] width 198 height 88
copy p "3c95ed3b-69ba-4974-86f8-668c7cf21336"
drag, startPoint x: 206, startPoint y: 285, endPoint x: 132, endPoint y: 285, distance: 74.3
click at [132, 285] on div "Szczegóły zamówienia Numer zamówienia: 3c95ed3b-69ba-4974-86f8-668c7cf21336 Num…" at bounding box center [229, 252] width 198 height 88
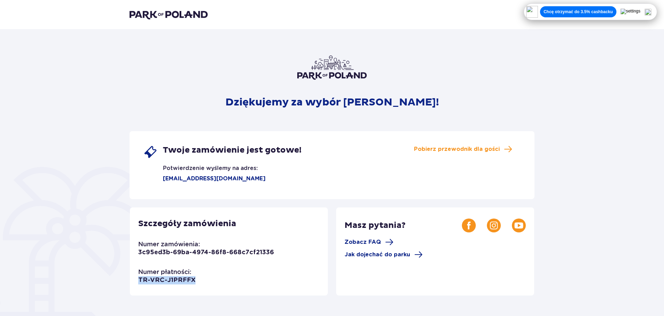
drag, startPoint x: 148, startPoint y: 285, endPoint x: 140, endPoint y: 283, distance: 8.0
copy p "TR-VRC-J1PRFFX"
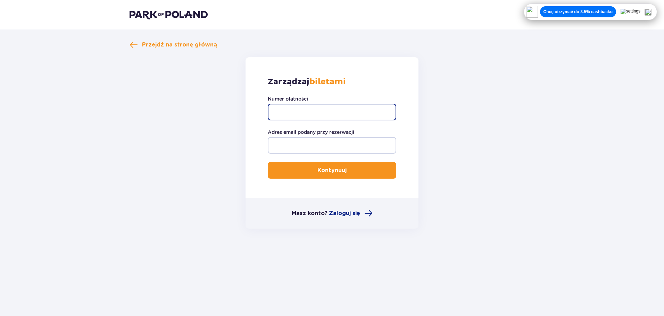
click at [326, 117] on input "Numer płatności" at bounding box center [332, 112] width 128 height 17
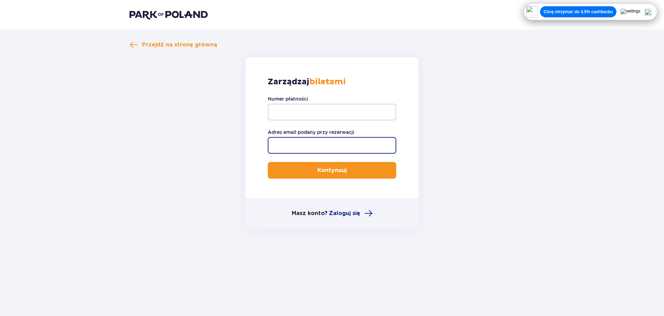
click at [280, 140] on input "Adres email podany przy rezerwacji" at bounding box center [332, 145] width 128 height 17
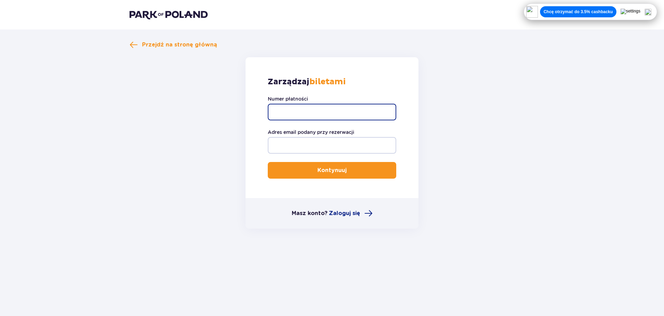
click at [285, 113] on input "Numer płatności" at bounding box center [332, 112] width 128 height 17
click at [301, 104] on input "Numer płatności" at bounding box center [332, 112] width 128 height 17
paste input "TR-VRC-J1PRFFX"
type input "TR-VRC-J1PRFFX"
click at [298, 131] on label "Adres email podany przy rezerwacji" at bounding box center [311, 132] width 86 height 7
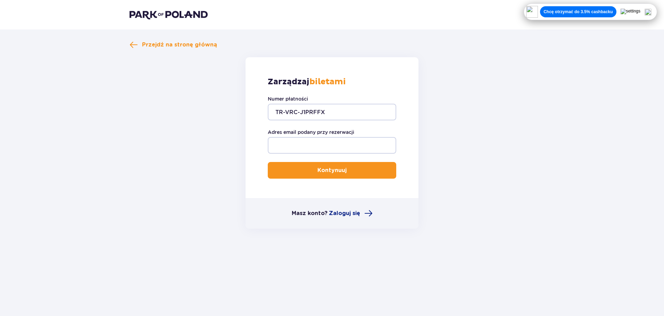
click at [298, 137] on input "Adres email podany przy rezerwacji" at bounding box center [332, 145] width 128 height 17
click at [295, 146] on input "Adres email podany przy rezerwacji" at bounding box center [332, 145] width 128 height 17
type input "[EMAIL_ADDRESS][DOMAIN_NAME]"
click at [320, 174] on p "Kontynuuj" at bounding box center [331, 171] width 29 height 8
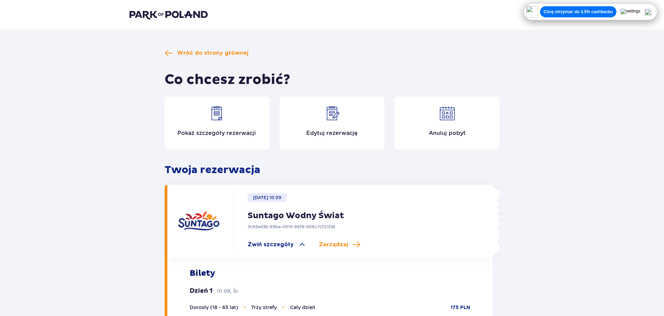
click at [216, 124] on div "Pokaż szczegóły rezerwacji" at bounding box center [217, 123] width 105 height 53
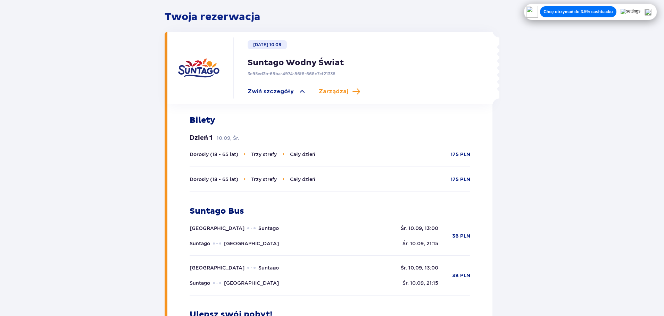
scroll to position [155, 0]
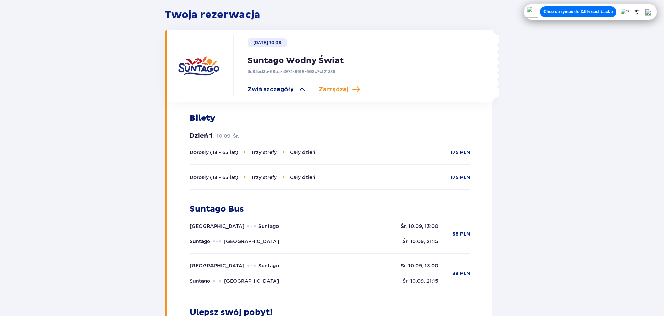
click at [292, 89] on span "Zwiń szczegóły" at bounding box center [276, 89] width 59 height 8
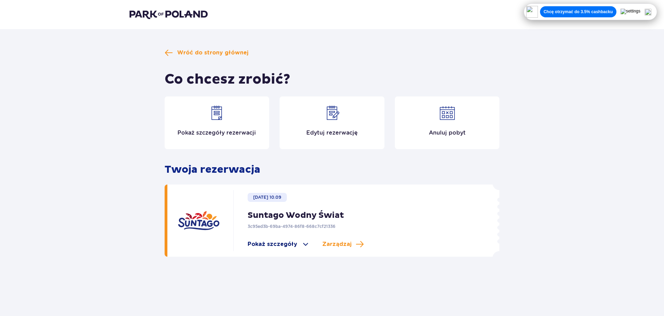
scroll to position [0, 0]
drag, startPoint x: 186, startPoint y: 154, endPoint x: 193, endPoint y: 141, distance: 14.9
click at [192, 142] on div "Pokaż szczegóły rezerwacji Edytuj rezerwację Anuluj pobyt" at bounding box center [332, 125] width 335 height 58
click at [193, 141] on div "Pokaż szczegóły rezerwacji" at bounding box center [217, 122] width 105 height 53
click at [212, 118] on img at bounding box center [216, 113] width 17 height 17
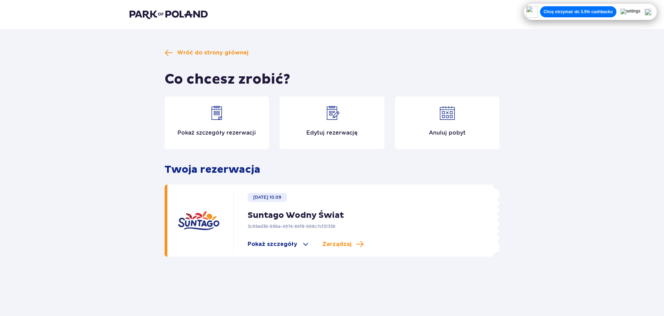
click at [246, 137] on div "Pokaż szczegóły rezerwacji" at bounding box center [217, 122] width 105 height 53
click at [235, 123] on div "Pokaż szczegóły rezerwacji" at bounding box center [217, 122] width 105 height 53
click at [278, 247] on span "Pokaż szczegóły" at bounding box center [272, 245] width 50 height 8
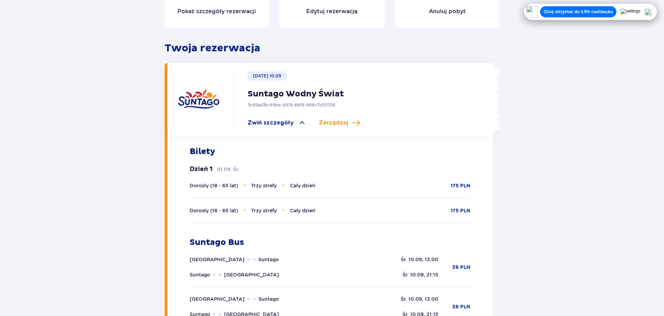
scroll to position [121, 0]
drag, startPoint x: 481, startPoint y: 90, endPoint x: 480, endPoint y: 110, distance: 20.5
click at [480, 110] on div "[DATE] 10.09 Suntago Wodny Świat 3c95ed3b-69ba-4974-86f8-668c7cf21336 Zwiń szcz…" at bounding box center [329, 100] width 325 height 72
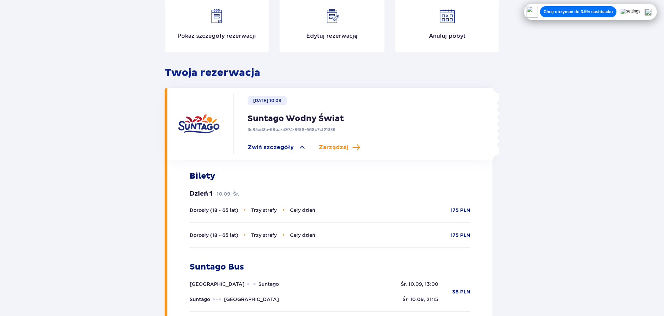
scroll to position [17, 0]
